Goal: Contribute content: Add original content to the website for others to see

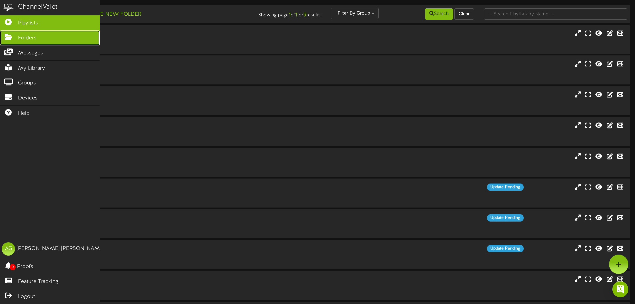
click at [9, 32] on link "Folders" at bounding box center [50, 37] width 100 height 15
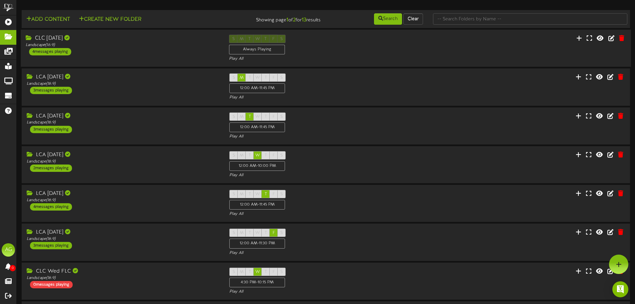
click at [122, 35] on div "CLC [DATE]" at bounding box center [122, 39] width 193 height 8
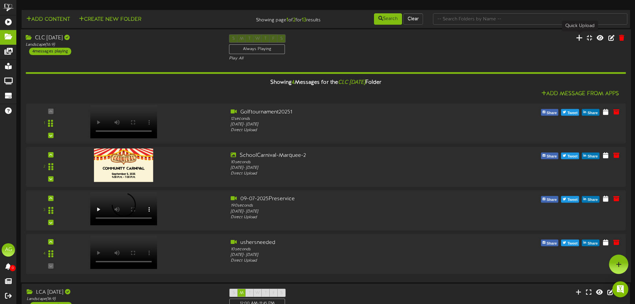
click at [577, 38] on icon at bounding box center [579, 37] width 7 height 7
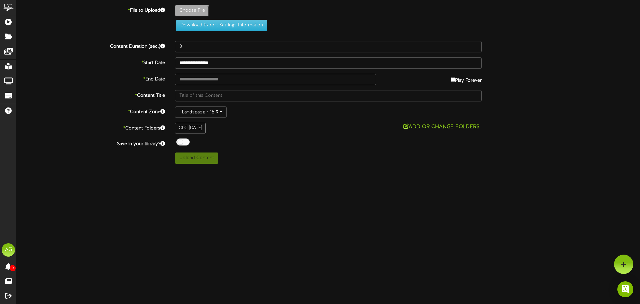
type input "**********"
type input "YASignagePresentation"
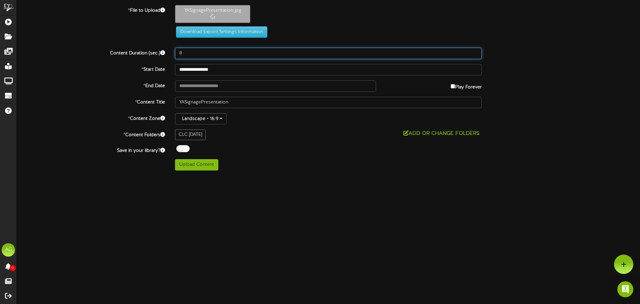
drag, startPoint x: 191, startPoint y: 53, endPoint x: 175, endPoint y: 52, distance: 16.4
click at [175, 52] on div "8" at bounding box center [328, 53] width 317 height 11
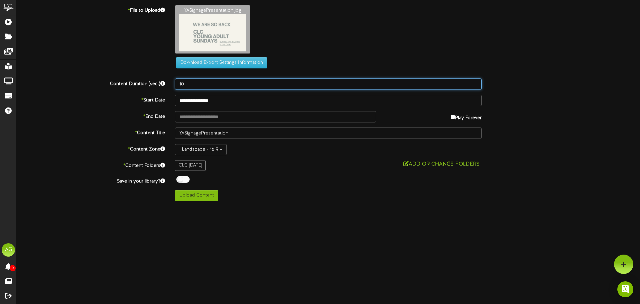
type input "10"
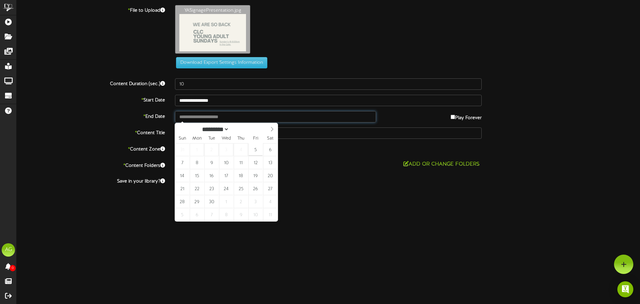
click at [196, 118] on input "text" at bounding box center [275, 116] width 201 height 11
type input "**********"
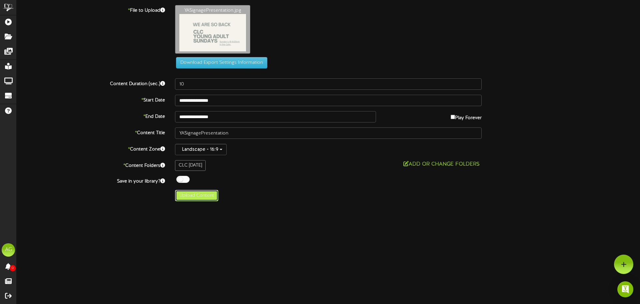
click at [193, 197] on button "Upload Content" at bounding box center [196, 195] width 43 height 11
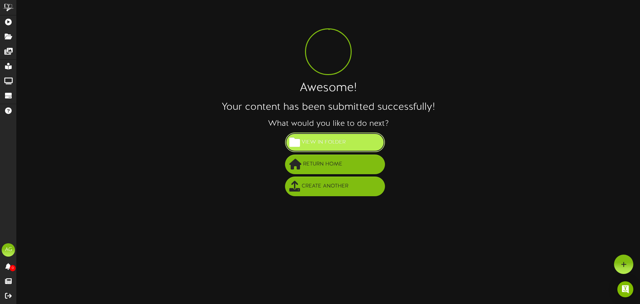
click at [310, 139] on span "View in Folder" at bounding box center [323, 142] width 47 height 11
